Goal: Book appointment/travel/reservation

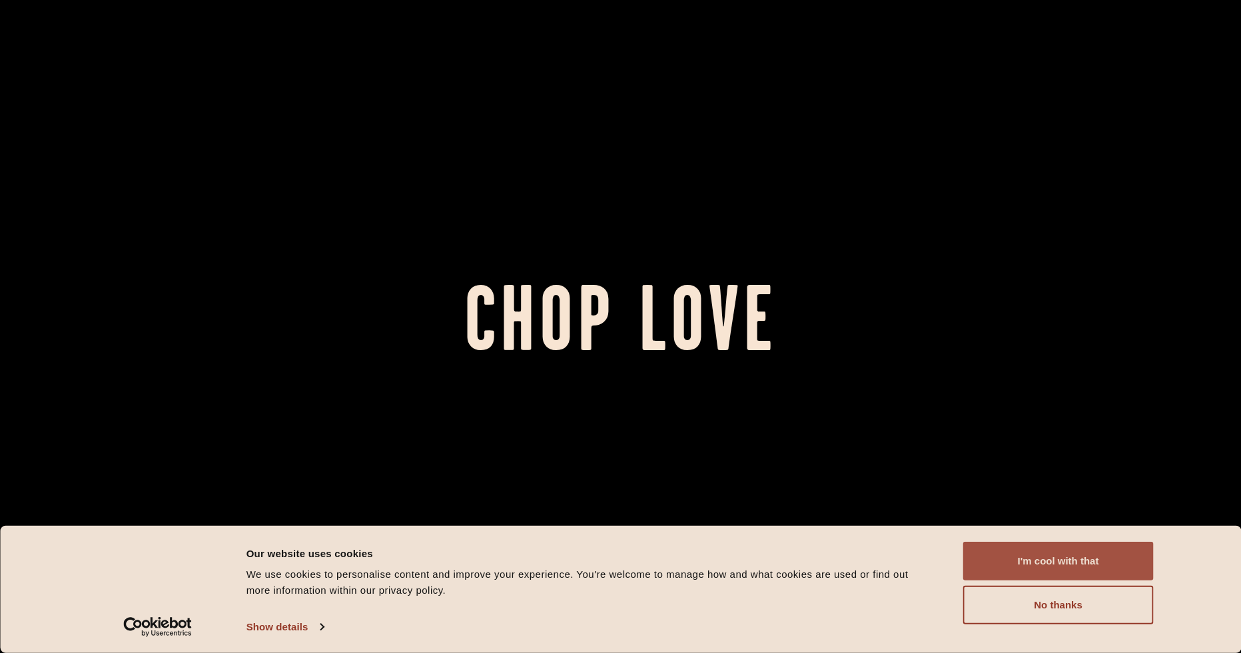
click at [1086, 564] on button "I'm cool with that" at bounding box center [1058, 561] width 190 height 39
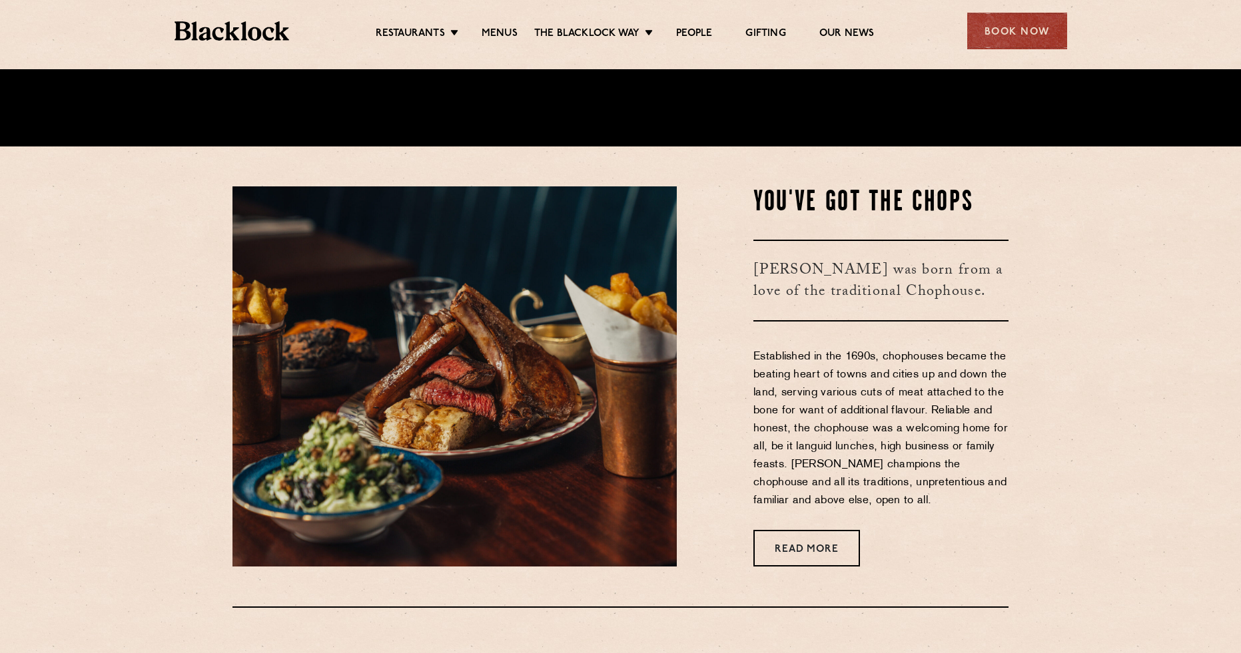
scroll to position [511, 0]
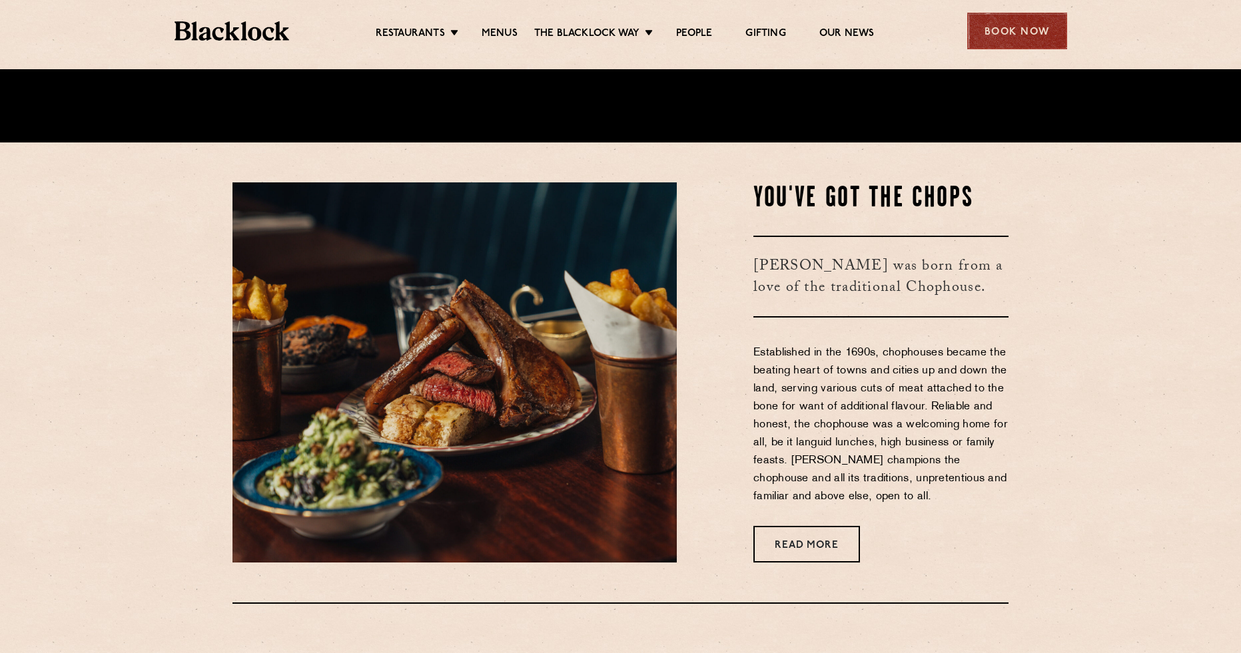
click at [1043, 34] on div "Book Now" at bounding box center [1017, 31] width 100 height 37
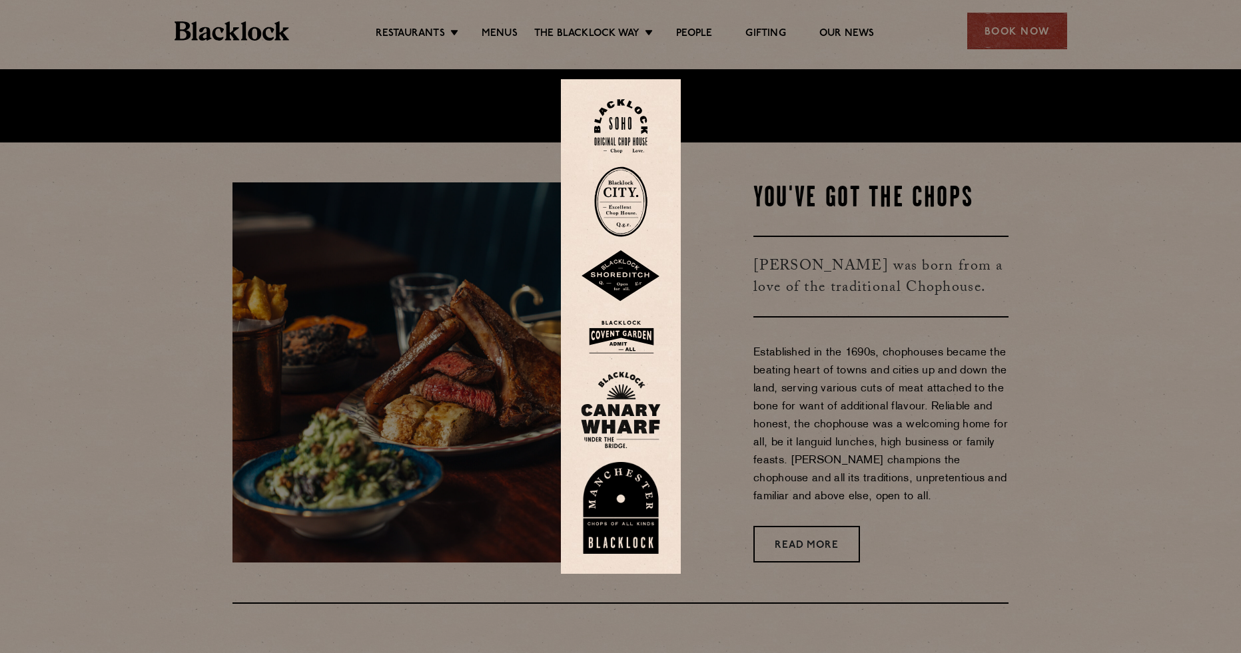
click at [623, 113] on img at bounding box center [620, 126] width 53 height 54
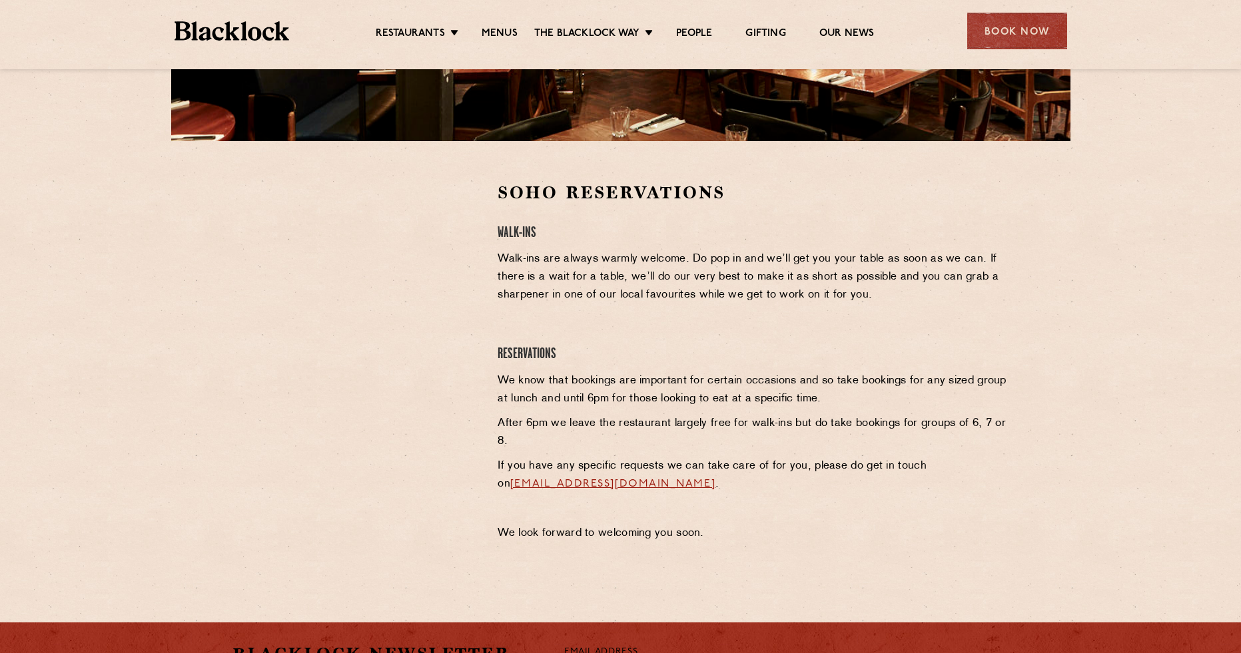
scroll to position [339, 0]
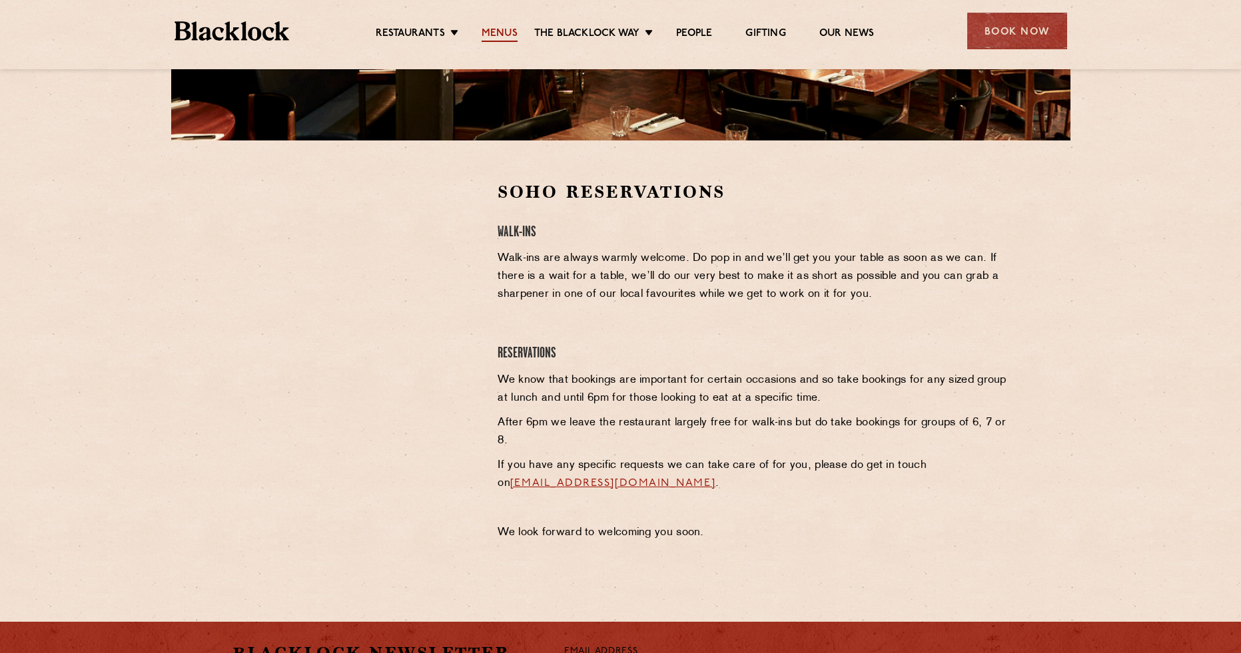
click at [513, 31] on link "Menus" at bounding box center [499, 34] width 36 height 15
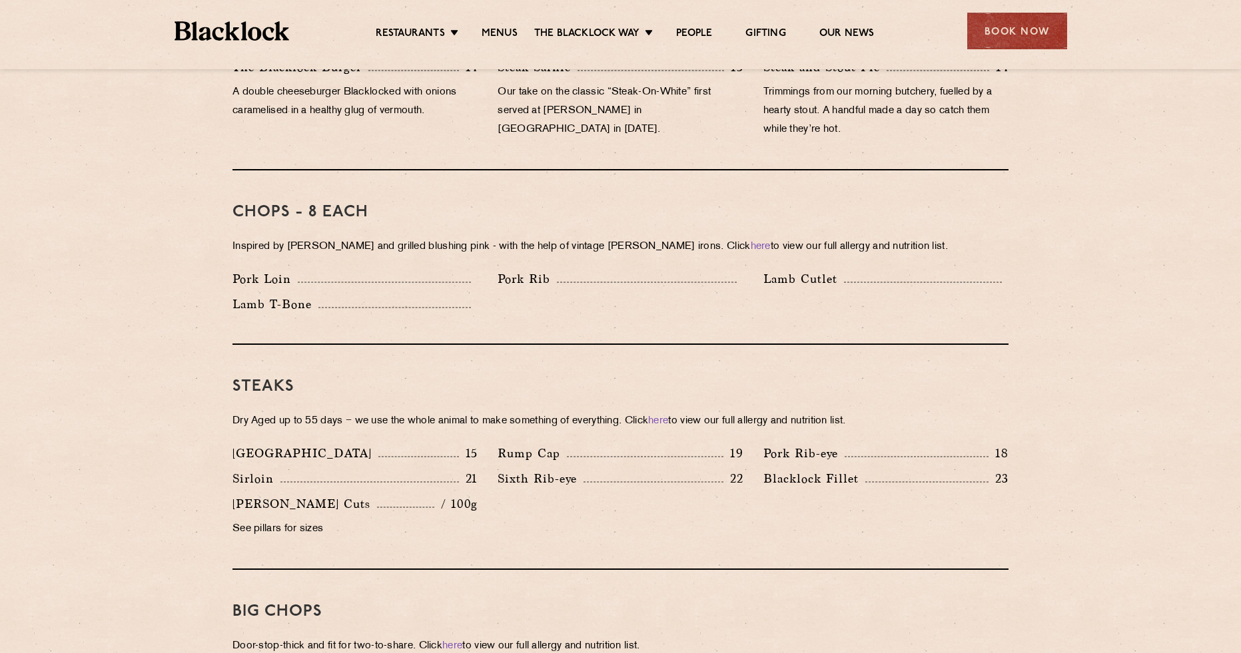
scroll to position [965, 0]
click at [232, 33] on img at bounding box center [231, 30] width 115 height 19
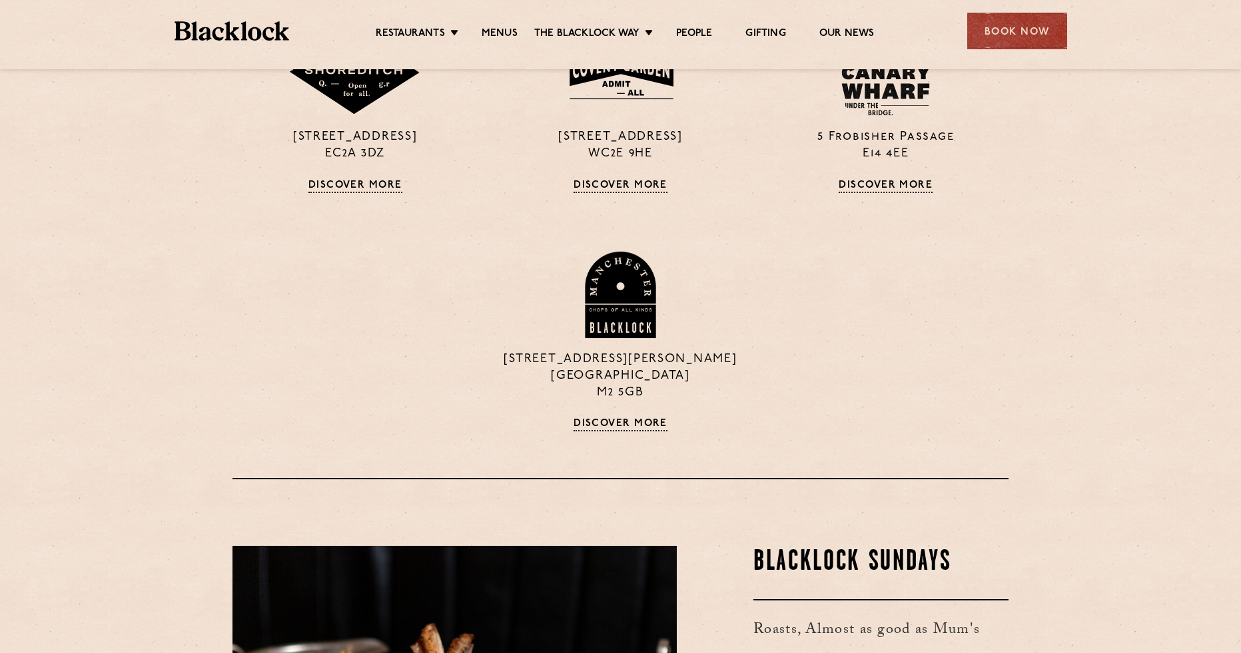
scroll to position [1030, 0]
